Goal: Information Seeking & Learning: Find contact information

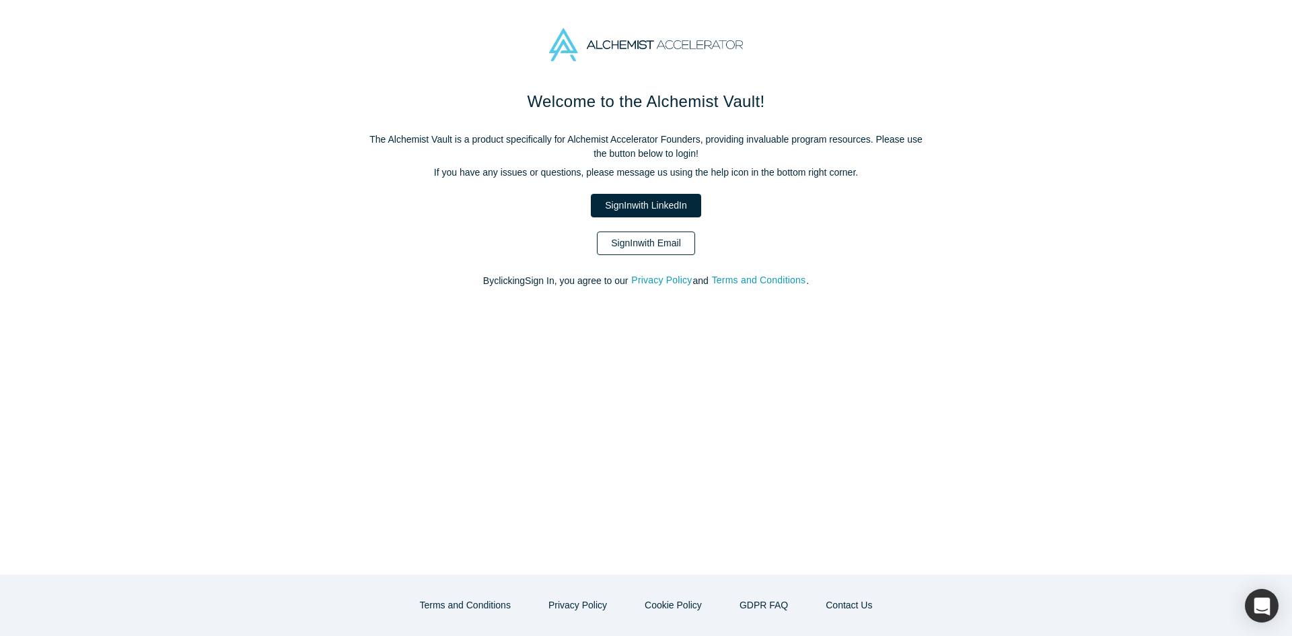
click at [663, 244] on link "Sign In with Email" at bounding box center [646, 244] width 98 height 24
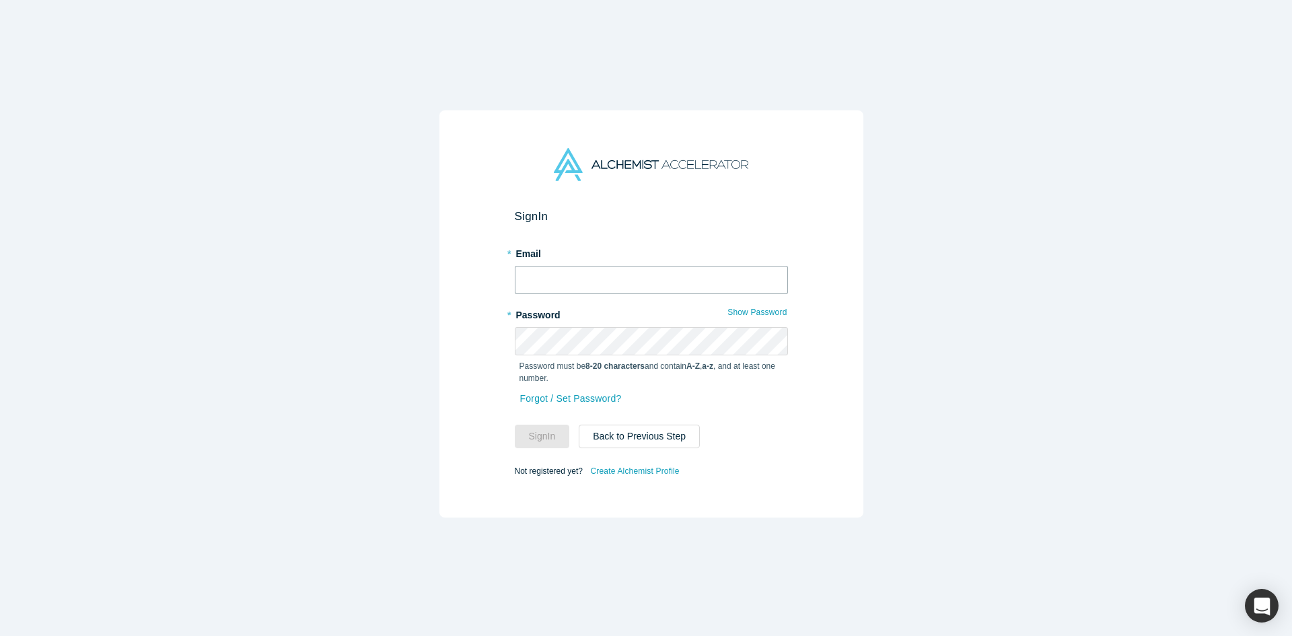
type input "anna@alchemistaccelerator.com"
click at [538, 450] on form "Sign In * Email anna@alchemistaccelerator.com * Password Show Password Password…" at bounding box center [651, 344] width 273 height 271
click at [538, 440] on button "Sign In" at bounding box center [542, 437] width 55 height 24
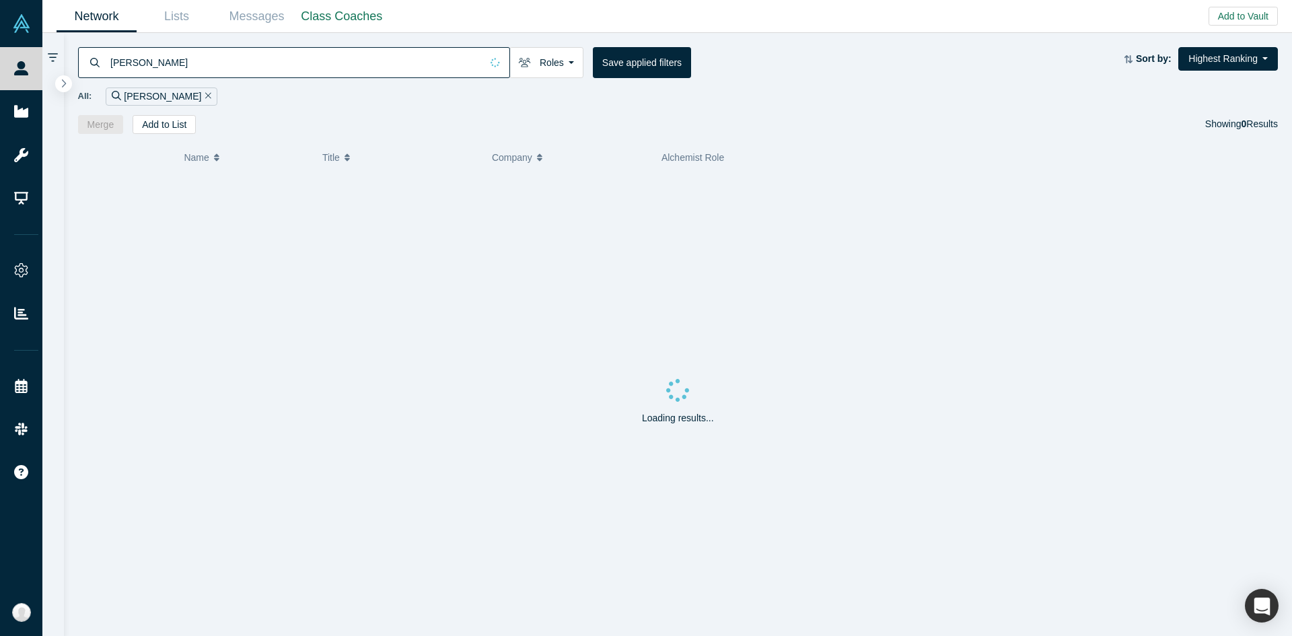
click at [398, 62] on input "alexander eugene" at bounding box center [295, 62] width 372 height 32
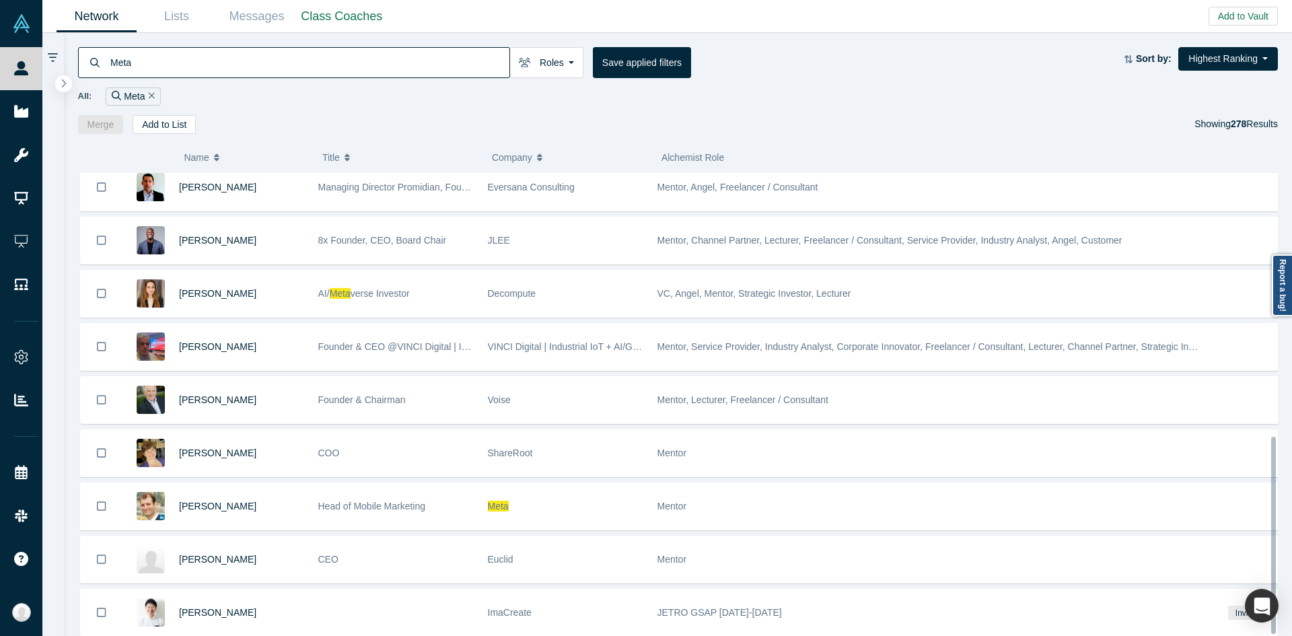
scroll to position [623, 0]
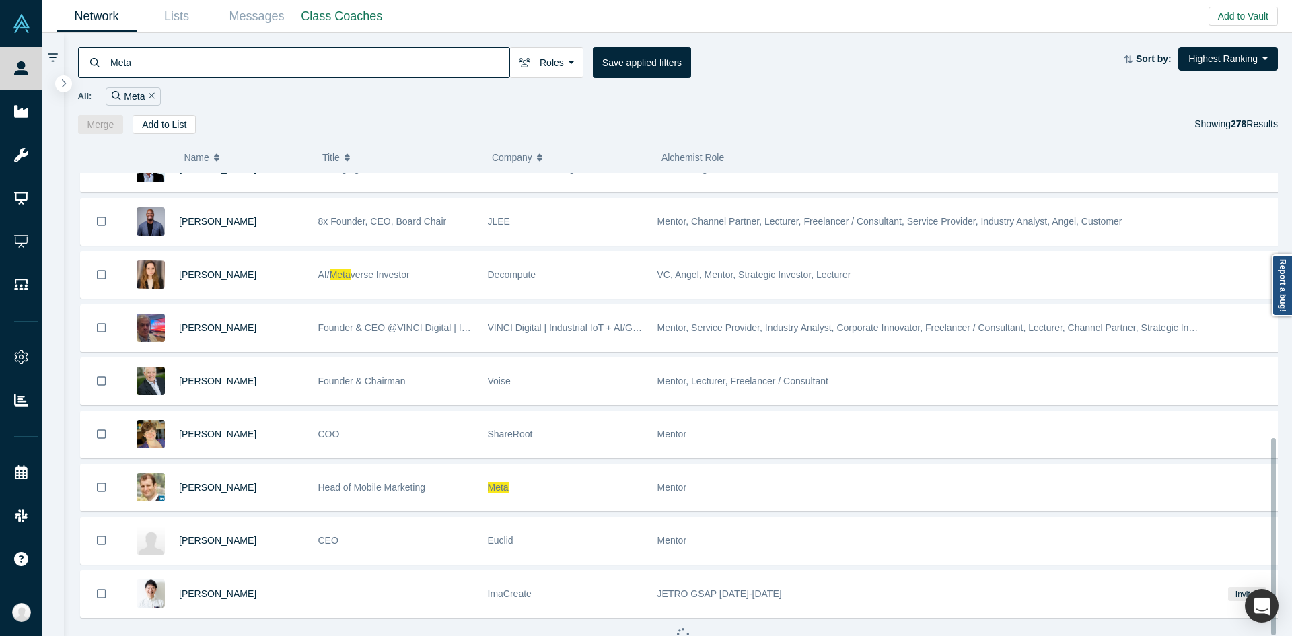
click at [448, 480] on div "Head of Mobile Marketing" at bounding box center [395, 487] width 155 height 46
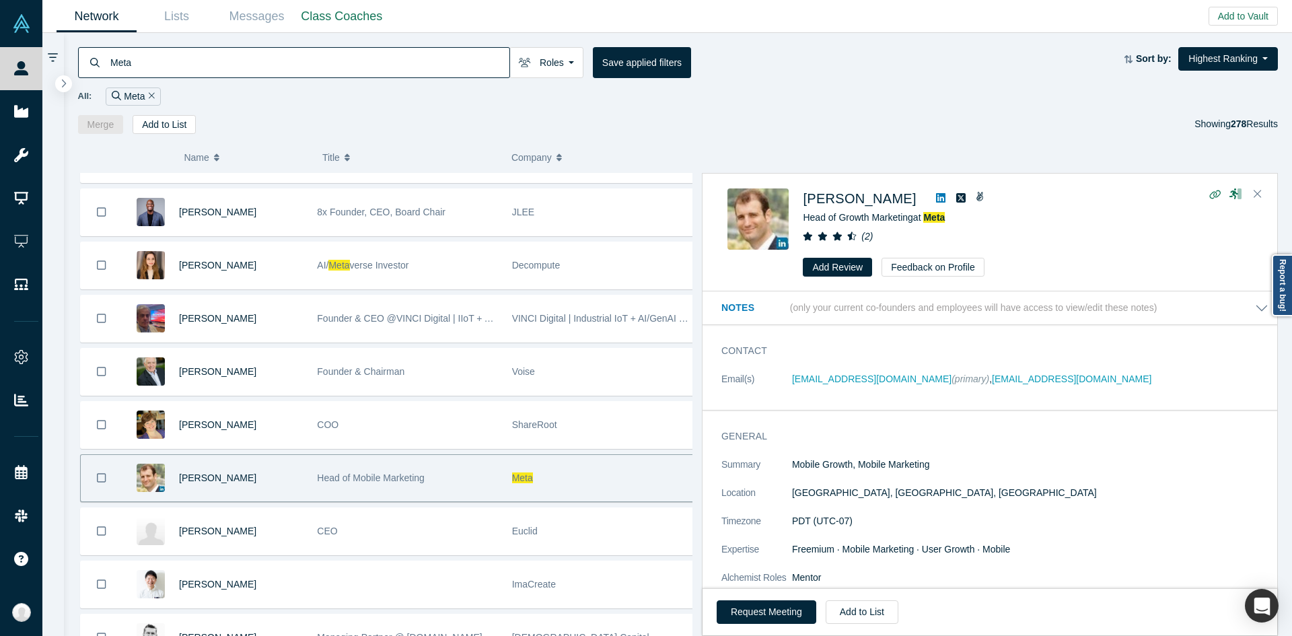
click at [942, 423] on div "General Summary Mobile Growth, Mobile Marketing Location San Francisco, CA, USA…" at bounding box center [995, 528] width 585 height 217
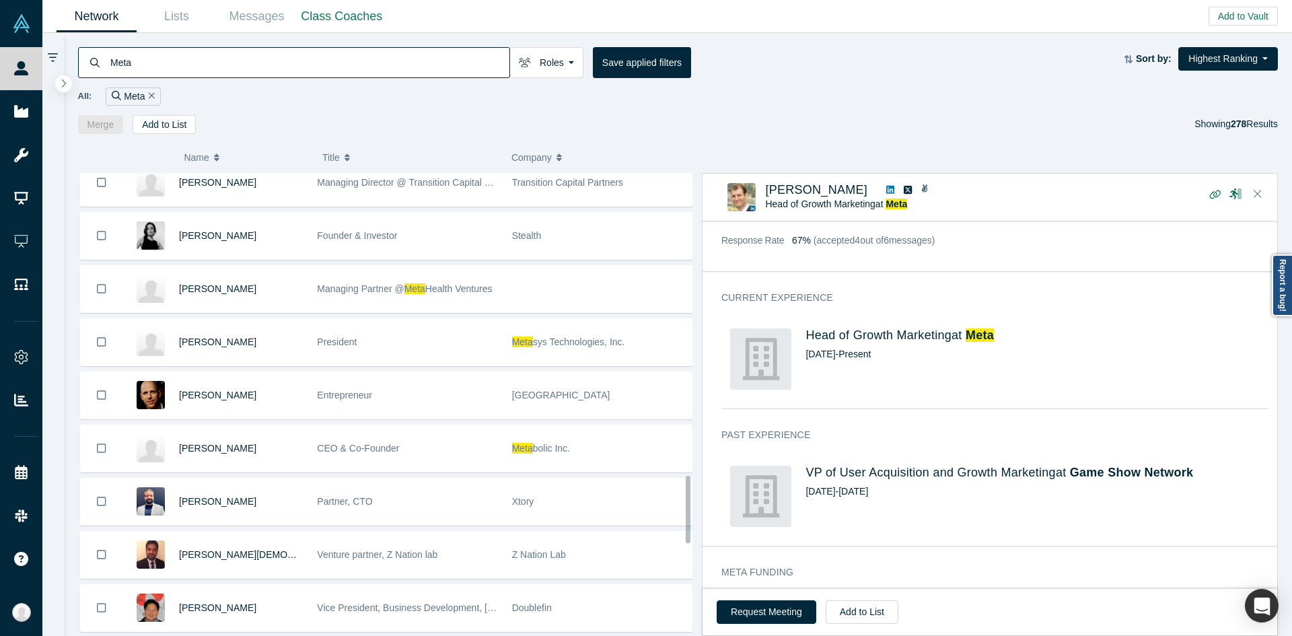
scroll to position [2089, 0]
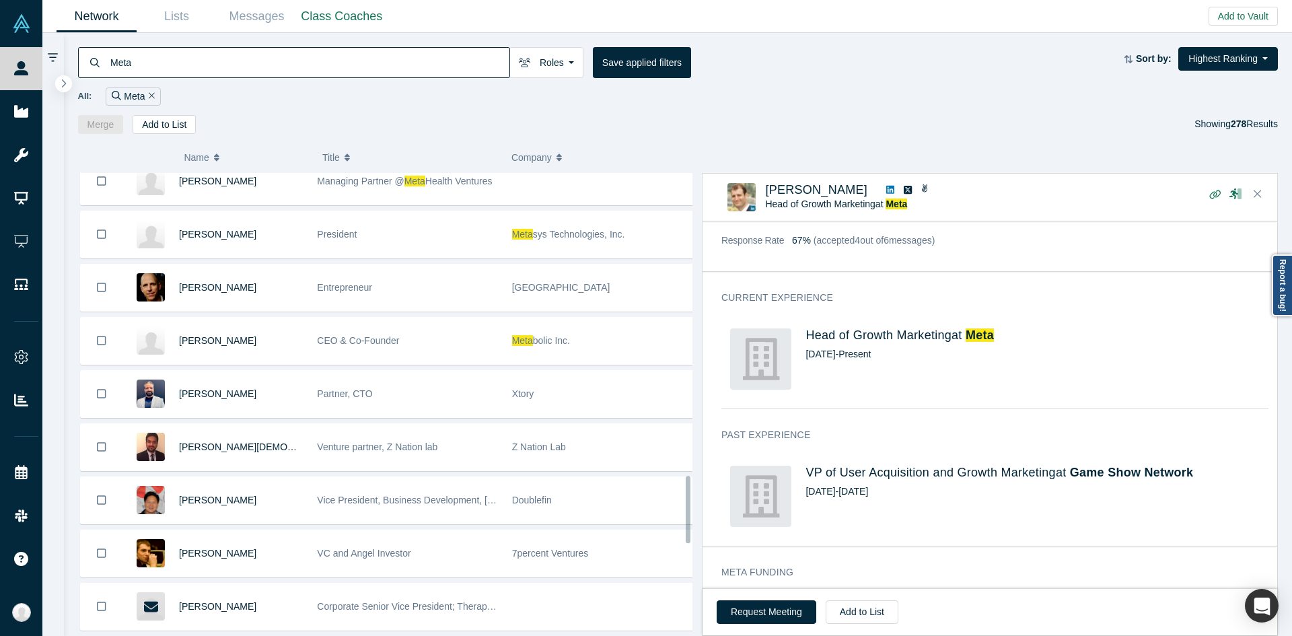
click at [376, 75] on input "Meta" at bounding box center [309, 62] width 400 height 32
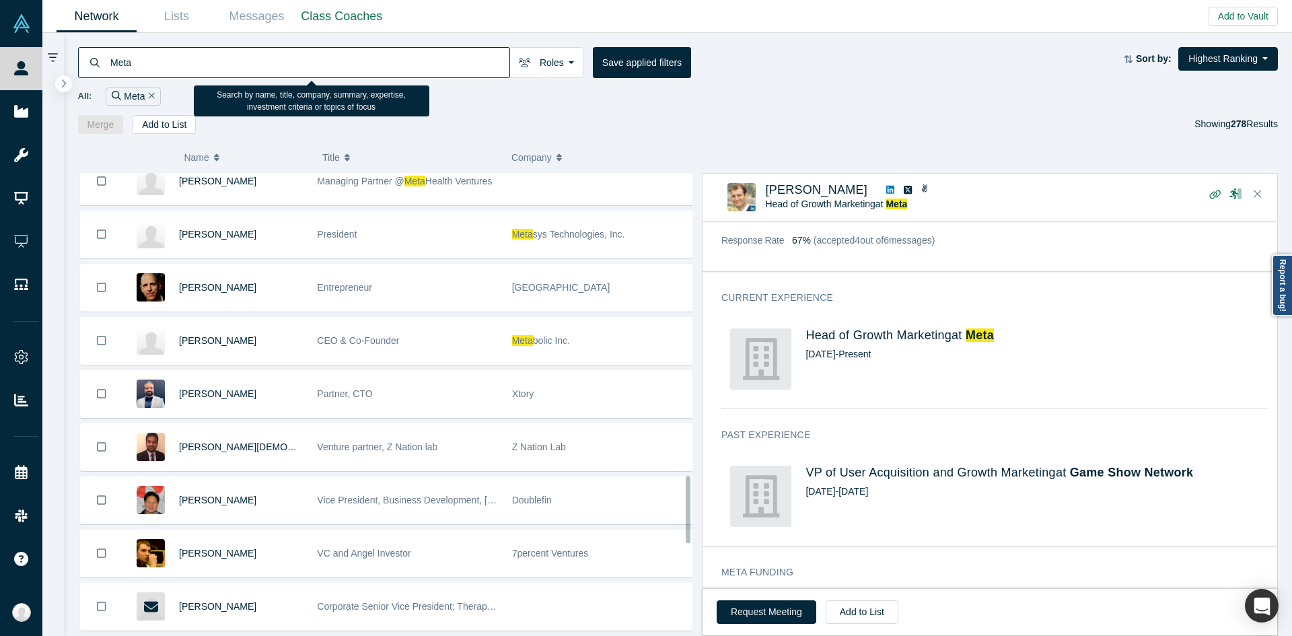
click at [376, 75] on input "Meta" at bounding box center [309, 62] width 400 height 32
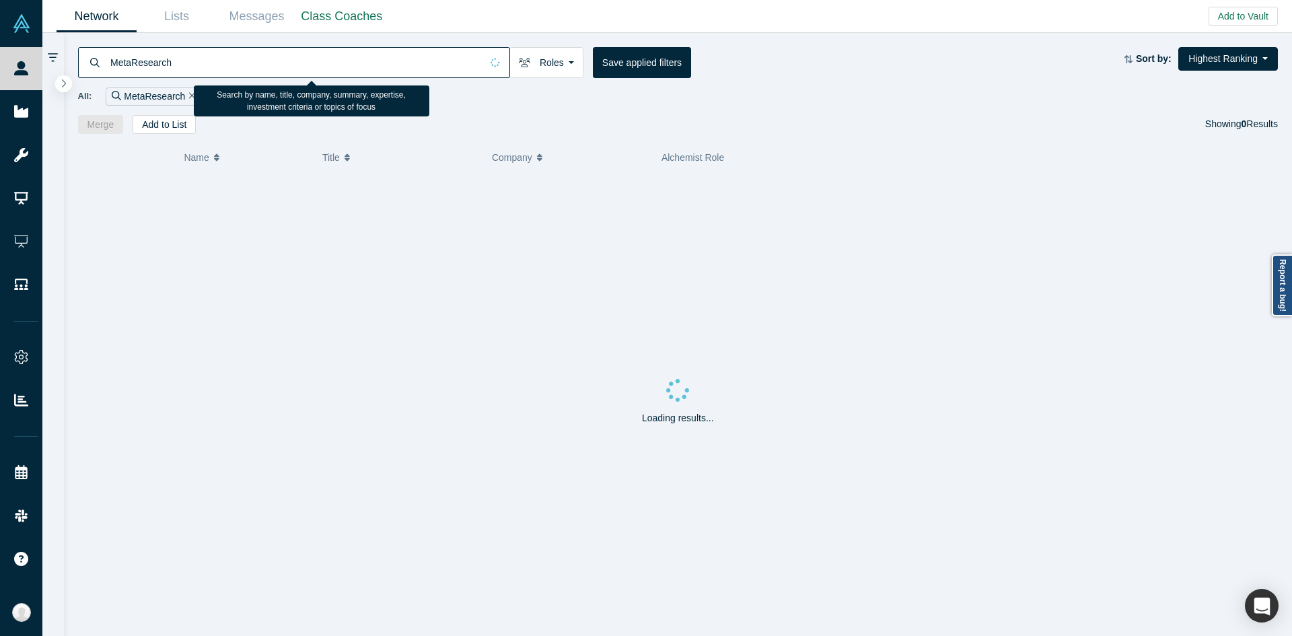
click at [133, 59] on input "MetaResearch" at bounding box center [295, 62] width 372 height 32
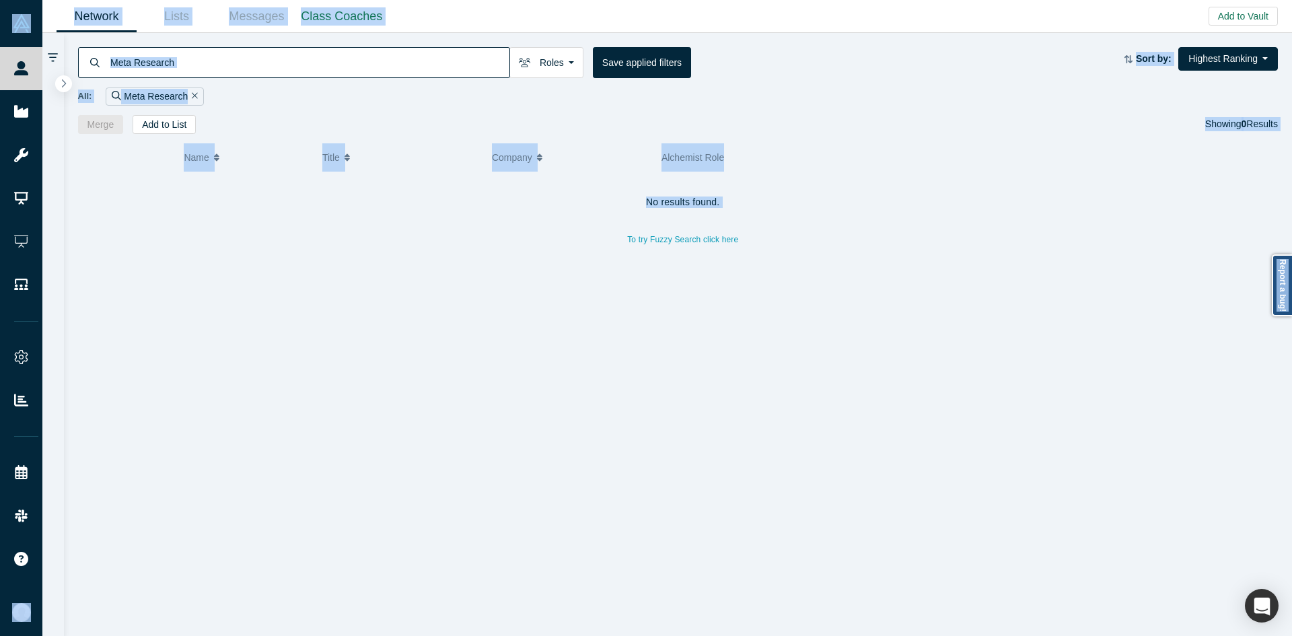
click at [478, 45] on div "Meta Research Roles Founders Faculty Mentors Alumni Mentor Angels VCs Corporate…" at bounding box center [678, 83] width 1229 height 101
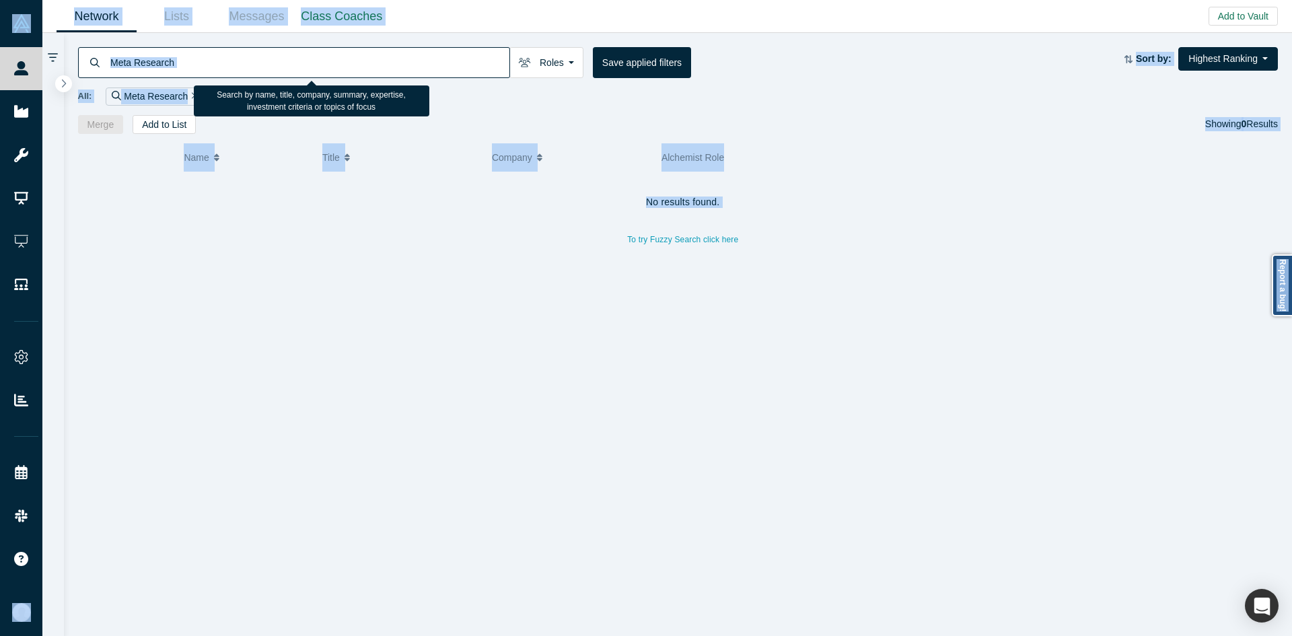
click at [370, 78] on input "Meta Research" at bounding box center [309, 62] width 400 height 32
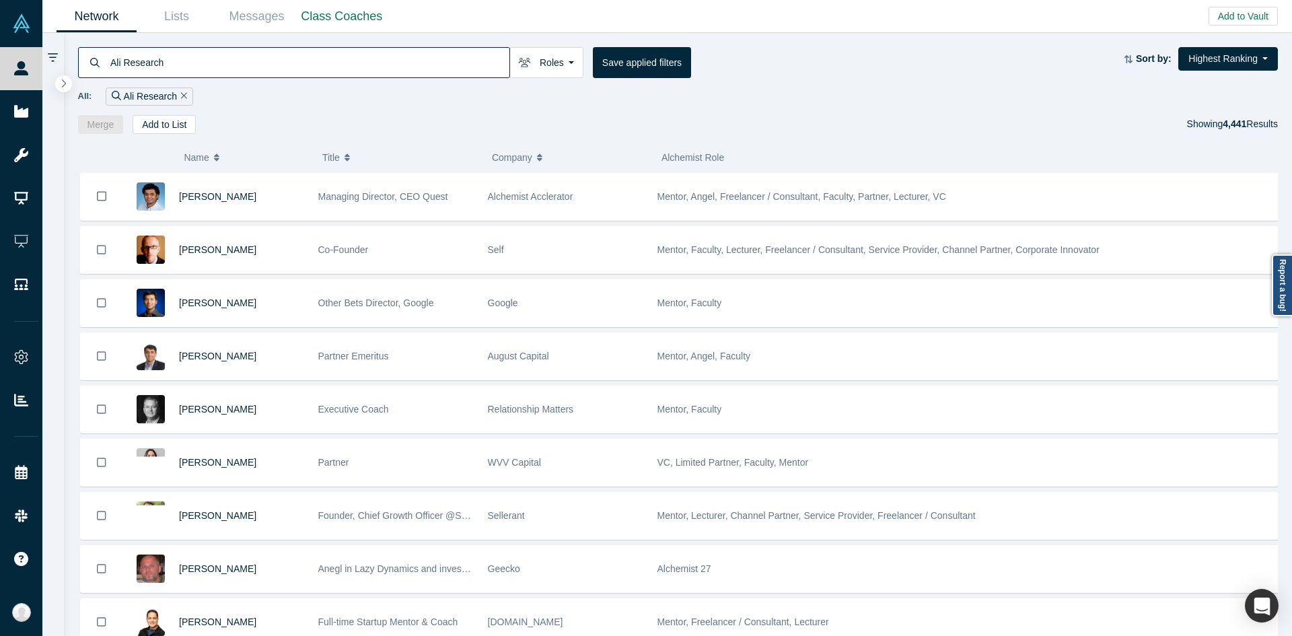
type input "Ali Research"
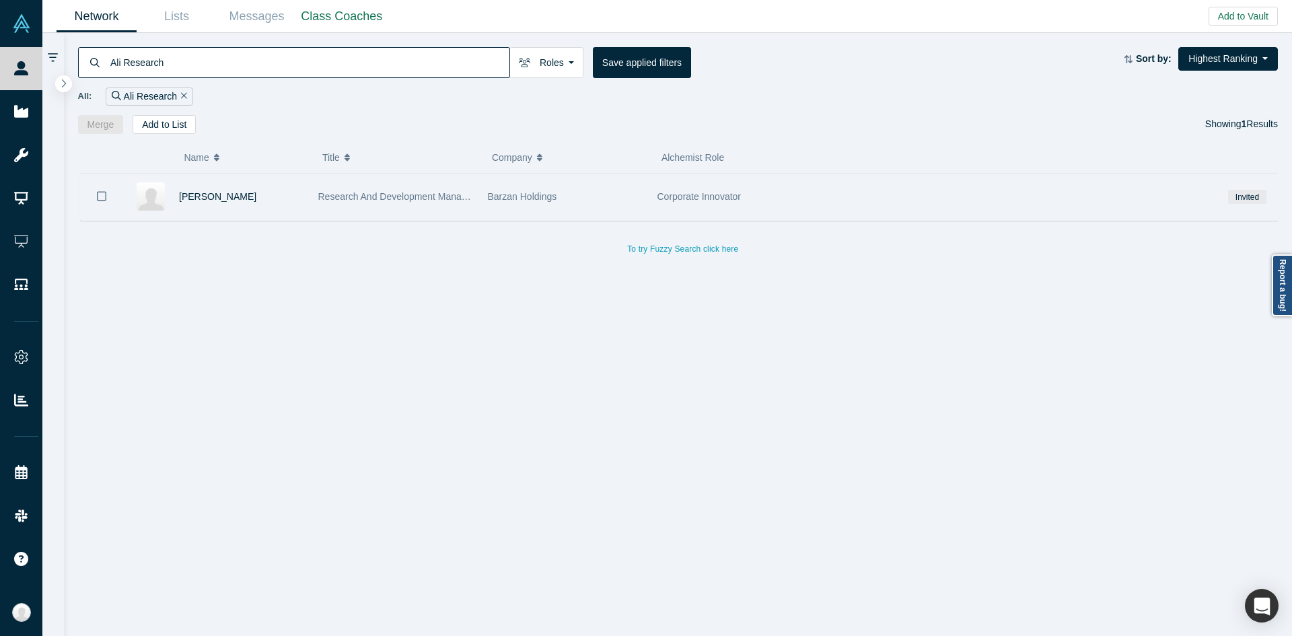
click at [396, 187] on div "Research And Development Manager" at bounding box center [395, 197] width 155 height 46
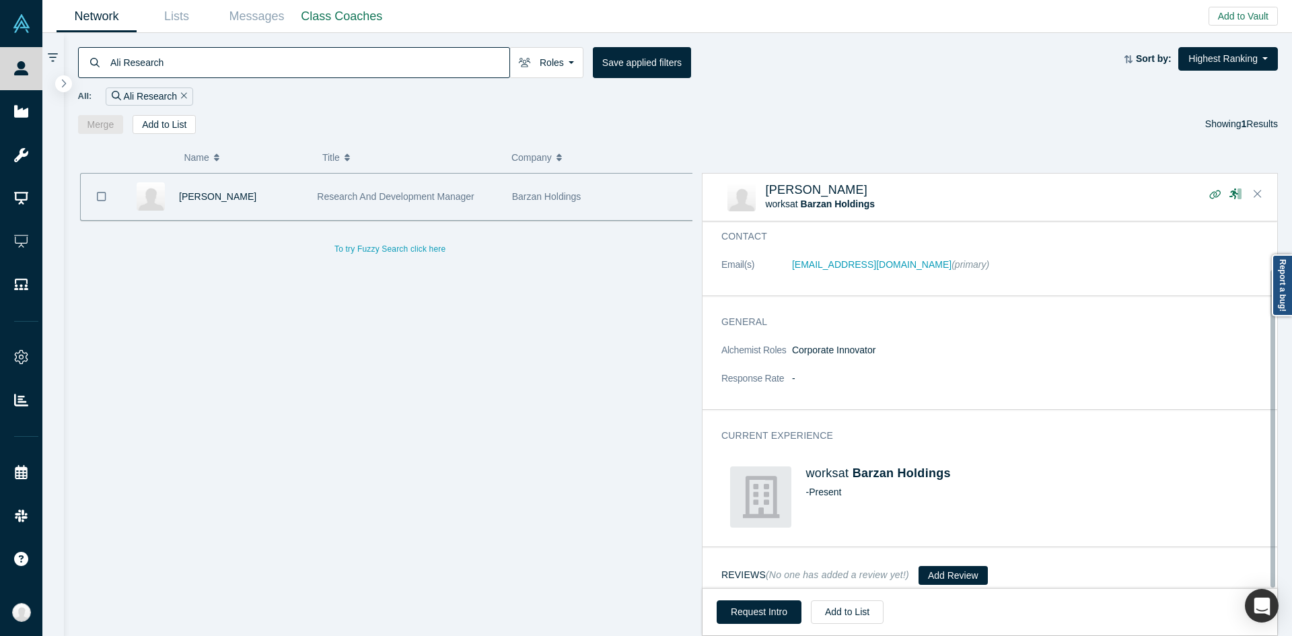
scroll to position [55, 0]
drag, startPoint x: 156, startPoint y: 79, endPoint x: 156, endPoint y: 70, distance: 8.7
click at [156, 70] on div "Ali Research Roles Founders Faculty Mentors Alumni Mentor Angels VCs Corporate …" at bounding box center [678, 83] width 1229 height 101
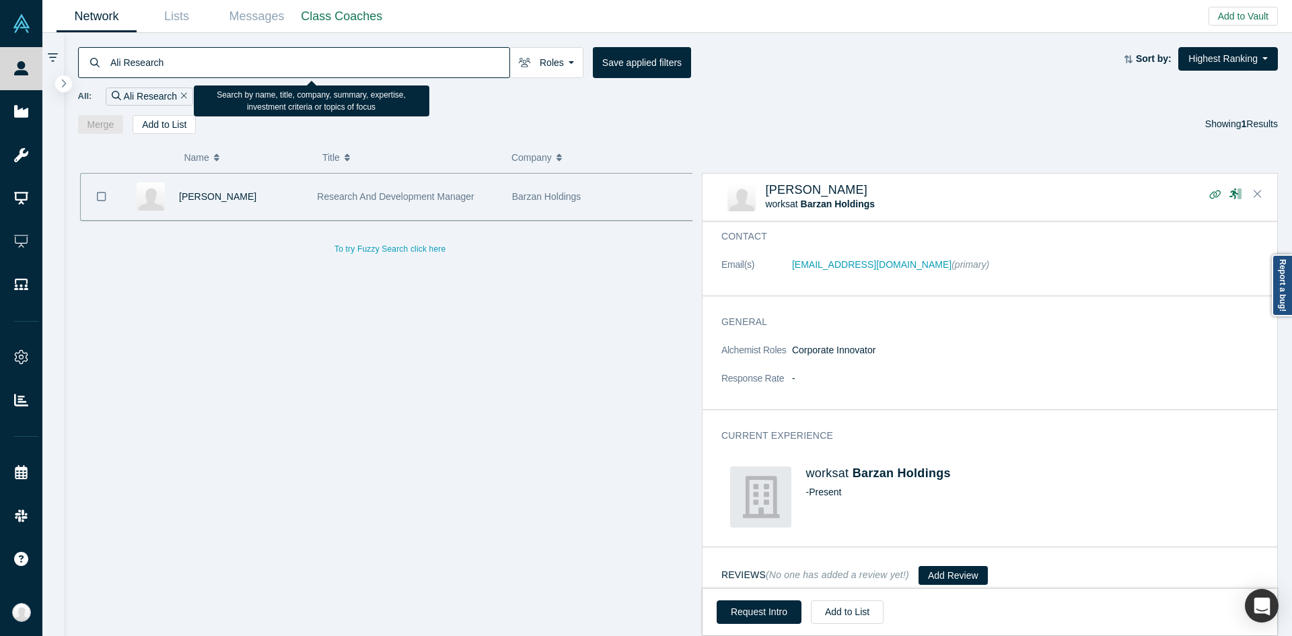
click at [156, 70] on input "Ali Research" at bounding box center [309, 62] width 400 height 32
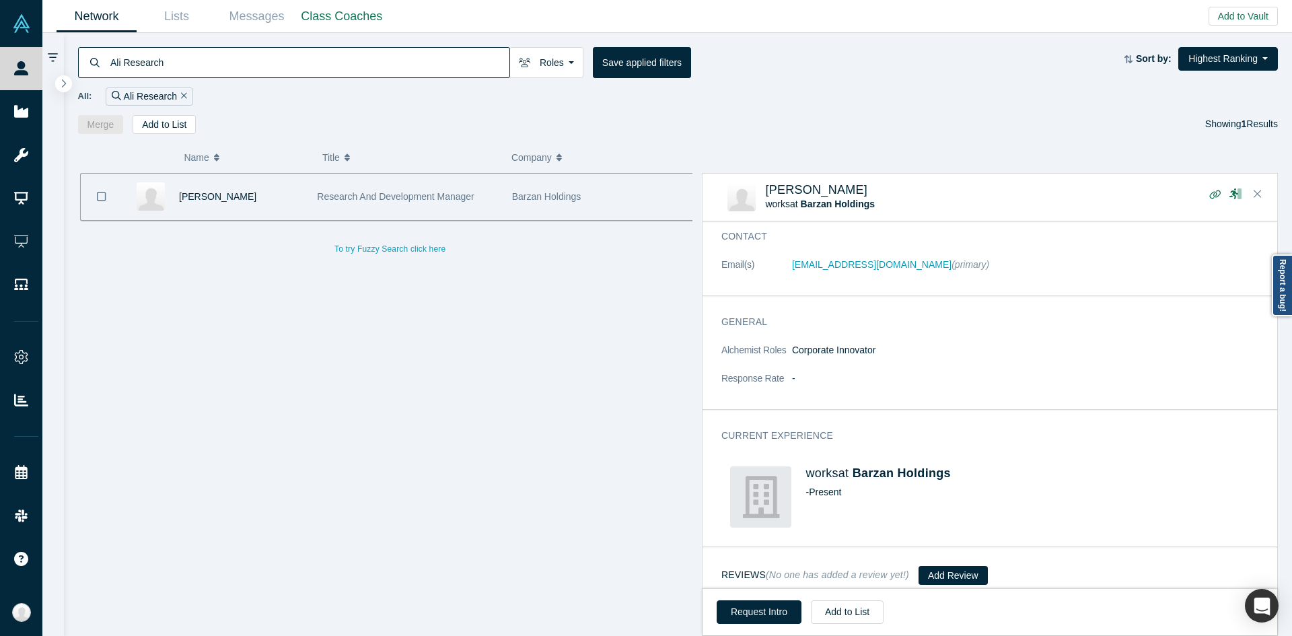
click at [181, 95] on icon "Remove Filter" at bounding box center [184, 96] width 6 height 6
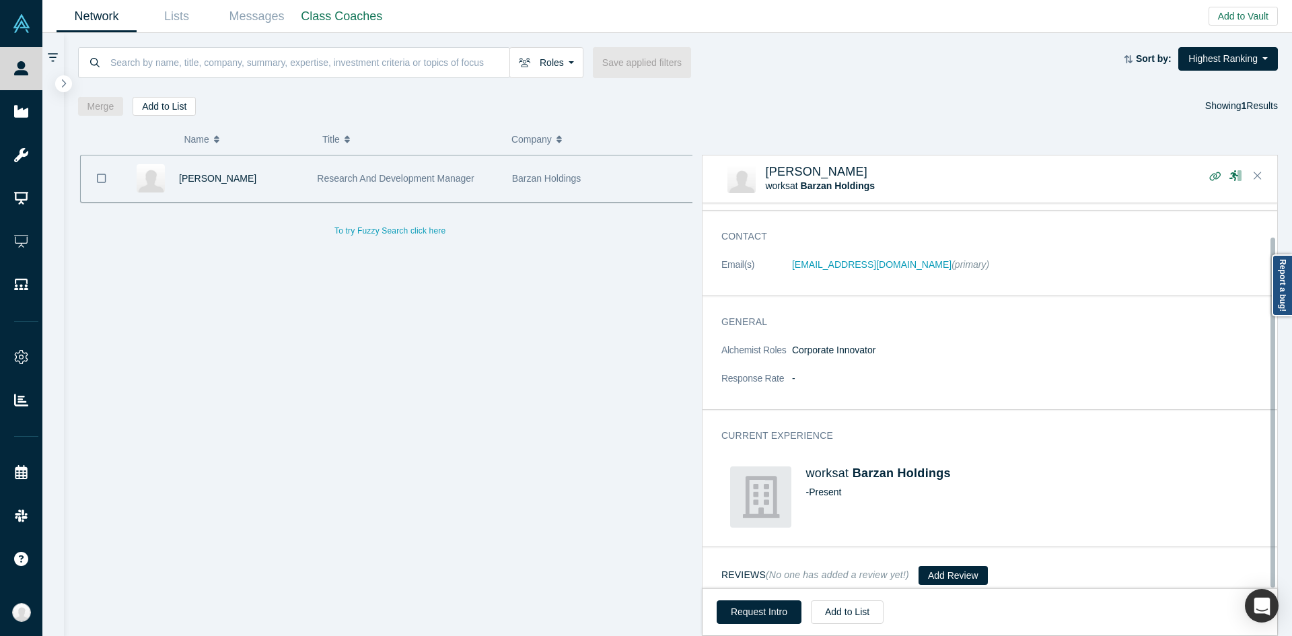
scroll to position [36, 0]
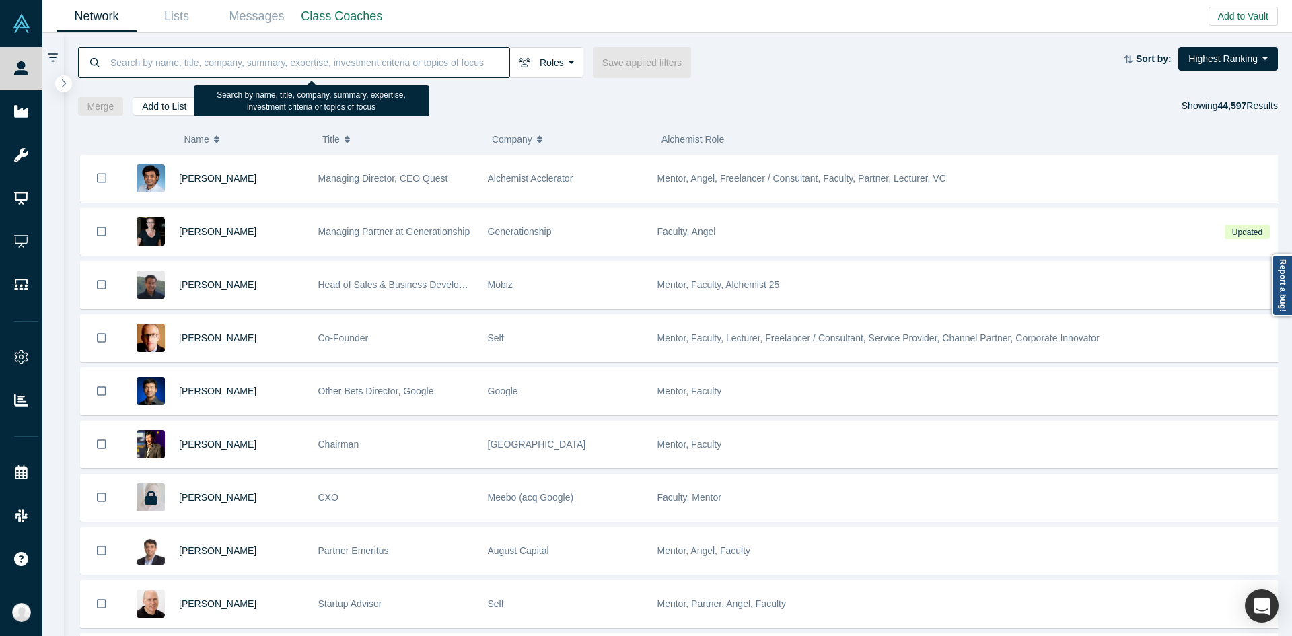
paste input "Pineau"
click at [446, 69] on input at bounding box center [309, 62] width 400 height 32
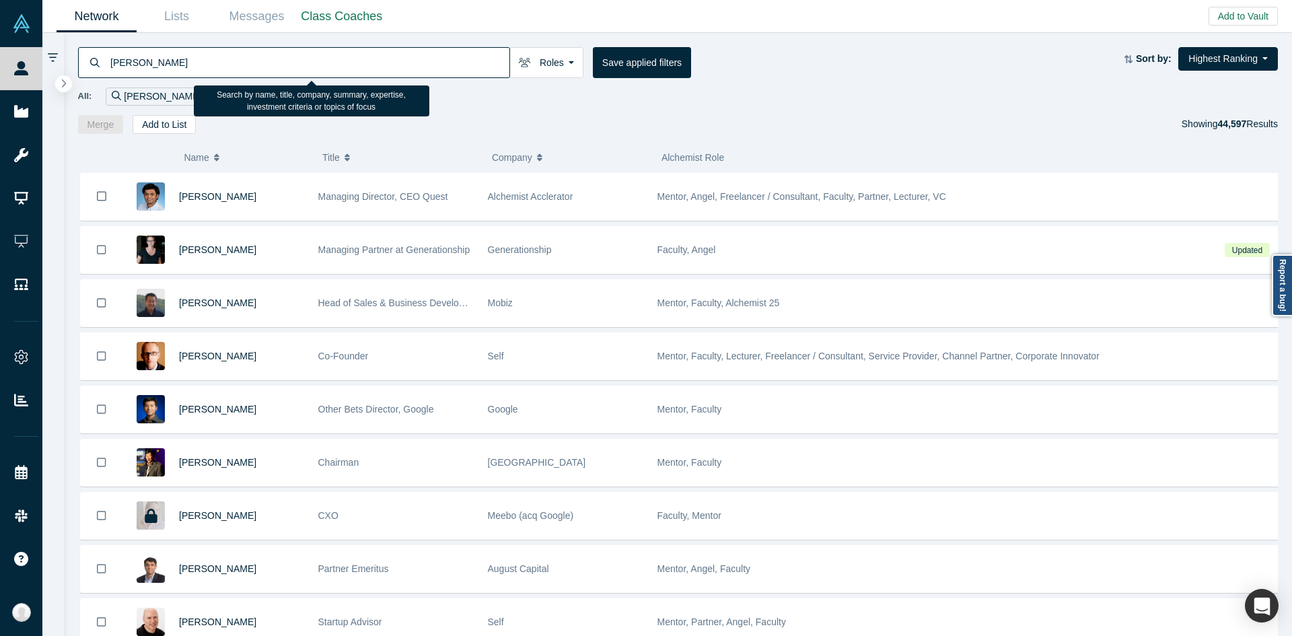
type input "Pineau"
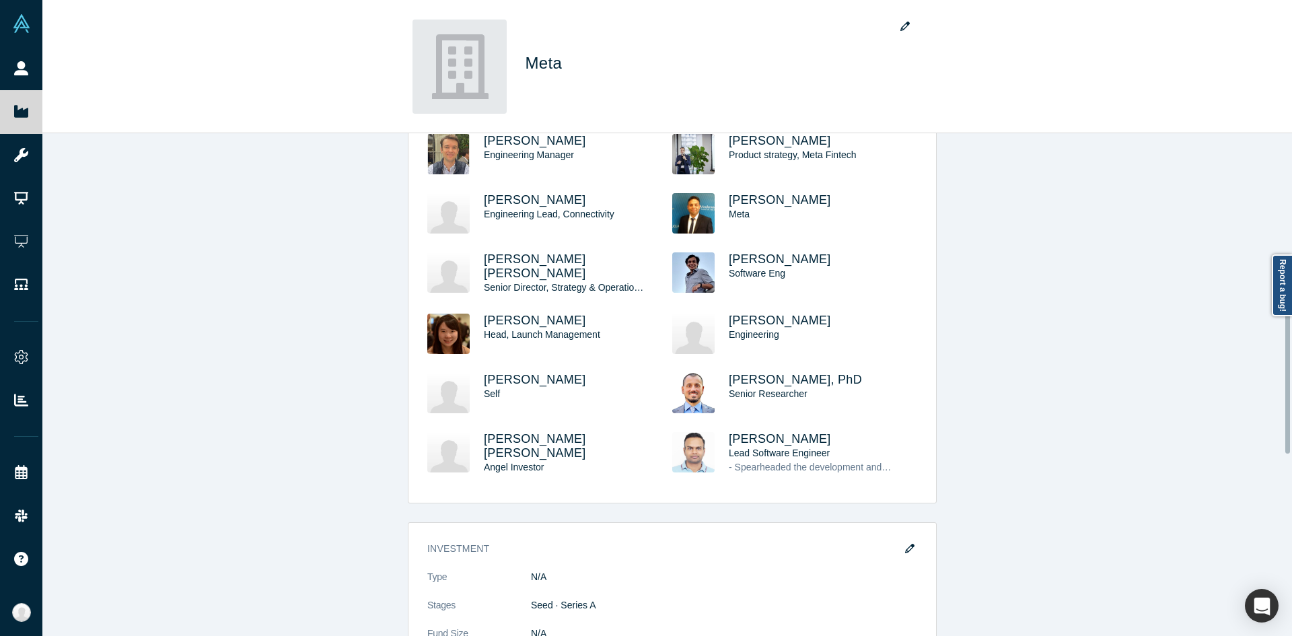
scroll to position [577, 0]
click at [739, 374] on span "[PERSON_NAME], PhD" at bounding box center [795, 380] width 133 height 13
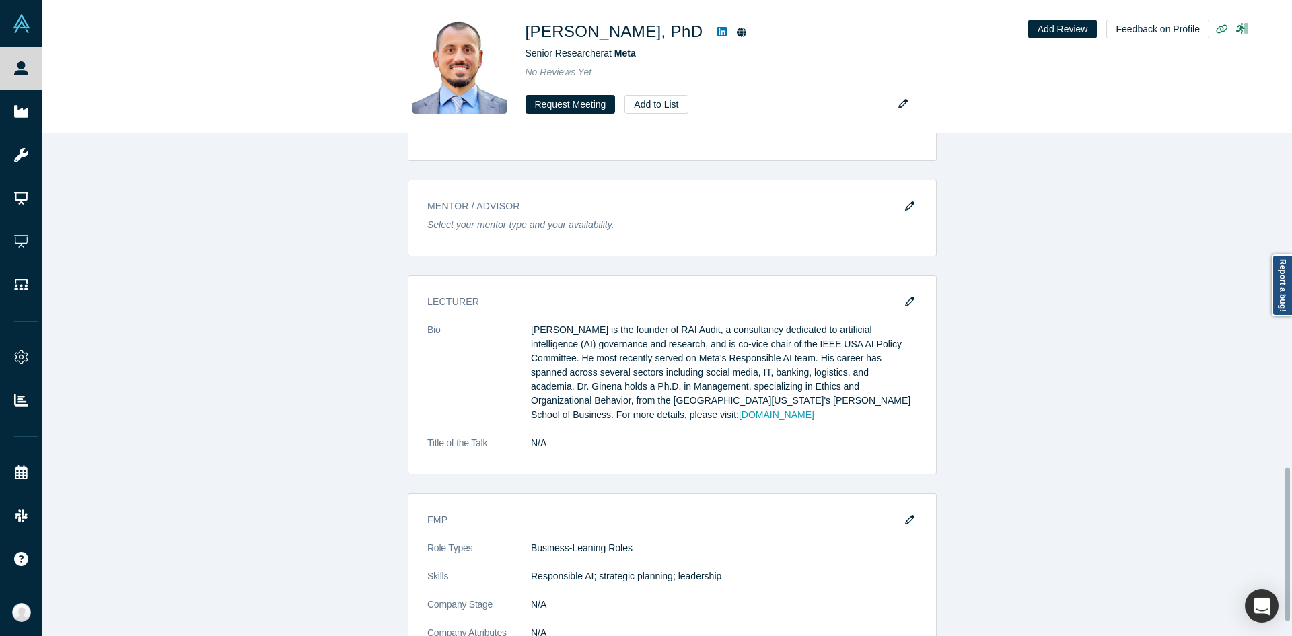
scroll to position [1141, 0]
